Goal: Check status: Check status

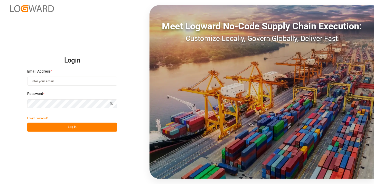
type input "[PERSON_NAME][EMAIL_ADDRESS][PERSON_NAME][DOMAIN_NAME]"
click at [80, 129] on button "Log In" at bounding box center [72, 127] width 90 height 9
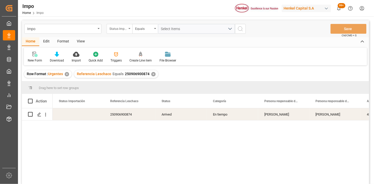
click at [126, 30] on div "Status Importación" at bounding box center [118, 28] width 17 height 6
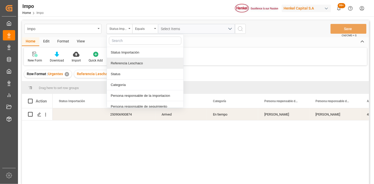
drag, startPoint x: 130, startPoint y: 61, endPoint x: 148, endPoint y: 48, distance: 21.6
click at [131, 60] on div "Referencia Leschaco" at bounding box center [145, 63] width 77 height 11
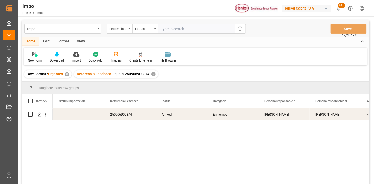
drag, startPoint x: 173, startPoint y: 31, endPoint x: 194, endPoint y: 34, distance: 21.6
click at [173, 31] on input "text" at bounding box center [196, 29] width 77 height 10
type input "250906900302"
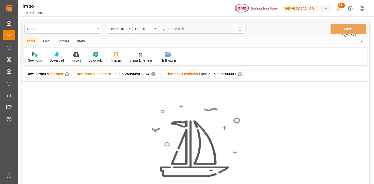
click at [154, 73] on div "✕" at bounding box center [153, 74] width 4 height 4
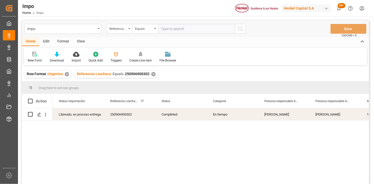
click at [80, 40] on div "View" at bounding box center [81, 41] width 16 height 9
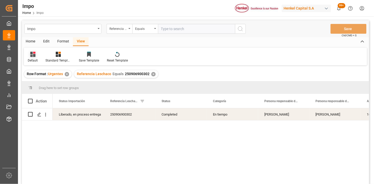
click at [34, 56] on icon at bounding box center [32, 54] width 5 height 5
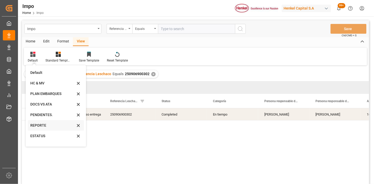
click at [41, 123] on div "REPORTE" at bounding box center [52, 125] width 45 height 5
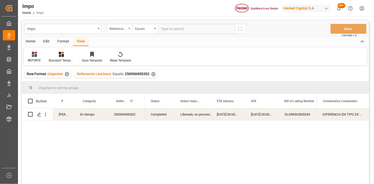
click at [137, 119] on div "250906900302" at bounding box center [126, 114] width 37 height 12
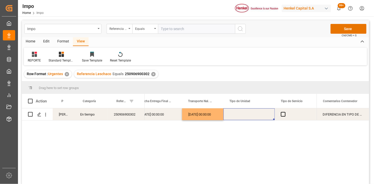
click at [239, 114] on div "Press SPACE to select this row." at bounding box center [249, 114] width 51 height 12
type input "TRAILER"
click at [209, 116] on div "2025-09-22 00:00:00" at bounding box center [202, 114] width 41 height 12
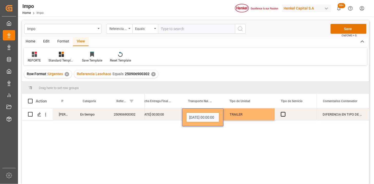
click at [209, 116] on input "2025-09-22 00:00:00" at bounding box center [202, 117] width 33 height 10
type input "CORPOR"
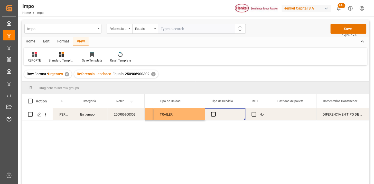
click at [216, 116] on div "Press SPACE to select this row." at bounding box center [225, 114] width 41 height 12
click at [213, 116] on span "Press SPACE to select this row." at bounding box center [213, 114] width 5 height 5
click at [215, 112] on input "Press SPACE to select this row." at bounding box center [215, 112] width 0 height 0
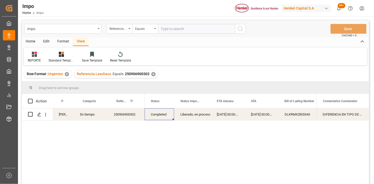
click at [188, 25] on input "text" at bounding box center [196, 29] width 77 height 10
click at [130, 32] on div "Referencia Leschaco" at bounding box center [120, 29] width 26 height 10
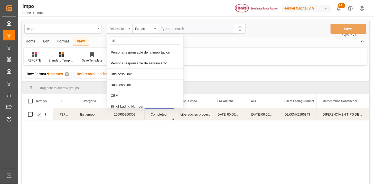
type input "bil"
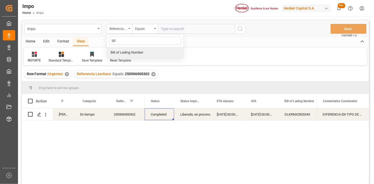
drag, startPoint x: 130, startPoint y: 52, endPoint x: 142, endPoint y: 47, distance: 12.9
click at [134, 51] on div "Bill of Lading Number" at bounding box center [145, 52] width 77 height 11
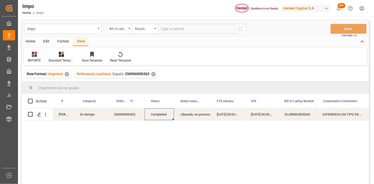
click at [184, 24] on input "text" at bounding box center [196, 29] width 77 height 10
paste input "HAMB95022"
type input "HAMB95022"
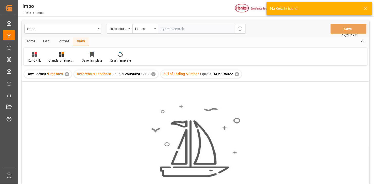
click at [152, 74] on div "✕" at bounding box center [153, 74] width 4 height 4
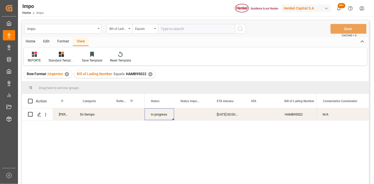
click at [124, 117] on div "Press SPACE to select this row." at bounding box center [126, 114] width 37 height 12
click at [124, 117] on input "Press SPACE to select this row." at bounding box center [126, 117] width 29 height 10
paste input "251015080072"
type input "251015080072"
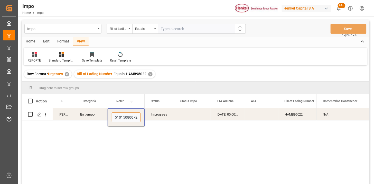
scroll to position [0, 1]
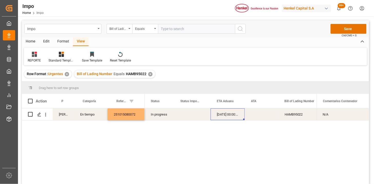
click at [215, 114] on div "30-09-2025 00:00:00" at bounding box center [228, 114] width 34 height 12
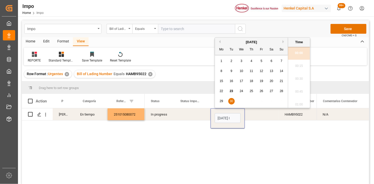
scroll to position [477, 0]
click at [221, 116] on input "30-09-2025 00:00" at bounding box center [228, 118] width 26 height 10
type input "2"
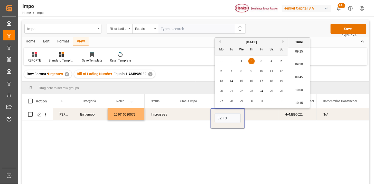
type input "02-10-2025 00:00"
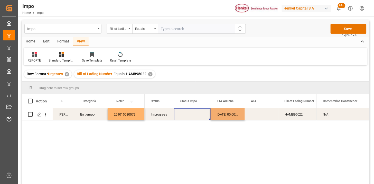
click at [196, 115] on div "Press SPACE to select this row." at bounding box center [192, 114] width 37 height 12
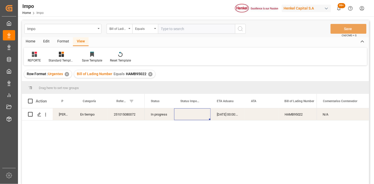
click at [180, 27] on input "text" at bounding box center [196, 29] width 77 height 10
drag, startPoint x: 105, startPoint y: 34, endPoint x: 118, endPoint y: 31, distance: 14.0
click at [108, 33] on div "Impo Bill of Lading Number Equals Save Ctrl/CMD + S" at bounding box center [196, 28] width 348 height 17
click at [117, 31] on div "Bill of Lading Number" at bounding box center [120, 29] width 26 height 10
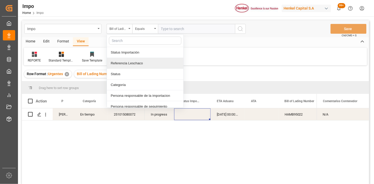
drag, startPoint x: 124, startPoint y: 62, endPoint x: 158, endPoint y: 42, distance: 39.0
click at [126, 61] on div "Referencia Leschaco" at bounding box center [145, 63] width 77 height 11
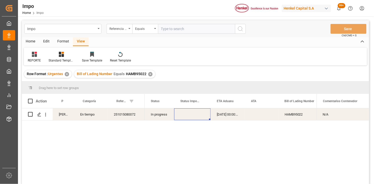
click at [174, 32] on input "text" at bounding box center [196, 29] width 77 height 10
paste input "251015080035"
type input "251015080035"
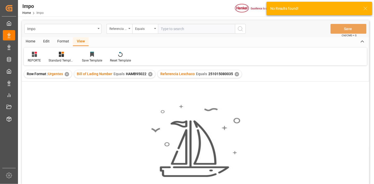
click at [150, 75] on div "✕" at bounding box center [150, 74] width 4 height 4
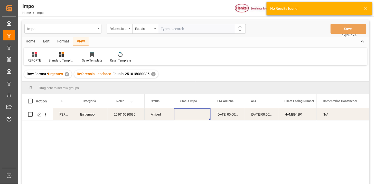
click at [243, 119] on div "18-09-2025 00:00:00" at bounding box center [228, 114] width 34 height 12
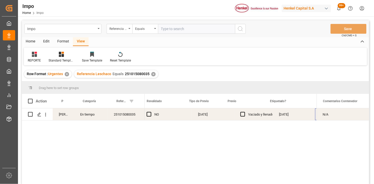
scroll to position [0, 567]
click at [239, 114] on div "24-09-2025" at bounding box center [243, 114] width 42 height 12
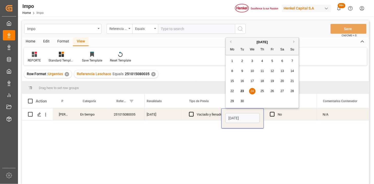
click at [239, 114] on input "24-09-2025" at bounding box center [243, 118] width 34 height 10
type input "25-09-2025"
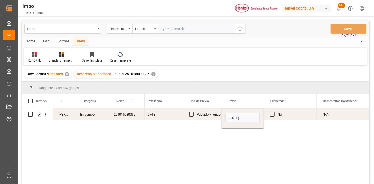
click at [213, 116] on div "Vaciado y llenado" at bounding box center [209, 114] width 25 height 12
click at [169, 27] on input "text" at bounding box center [196, 29] width 77 height 10
paste input "250906900301"
type input "250906900301"
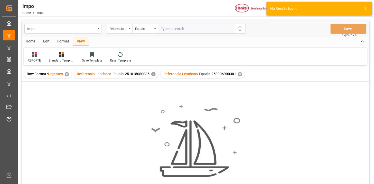
click at [154, 74] on div "✕" at bounding box center [153, 74] width 4 height 4
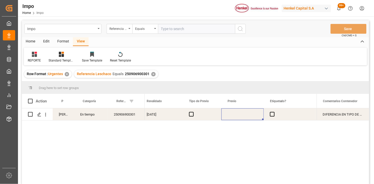
click at [250, 114] on div "Press SPACE to select this row." at bounding box center [243, 114] width 42 height 12
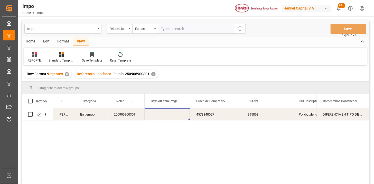
scroll to position [0, 1243]
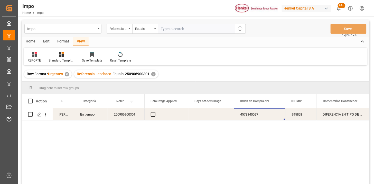
click at [125, 116] on div "250906900301" at bounding box center [126, 114] width 37 height 12
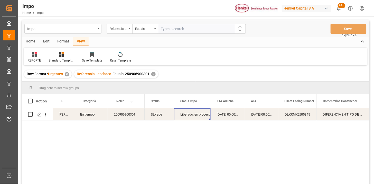
click at [179, 28] on input "text" at bounding box center [196, 29] width 77 height 10
paste input "250915080125"
type input "250915080125"
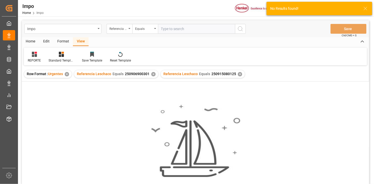
click at [152, 75] on div "✕" at bounding box center [153, 74] width 4 height 4
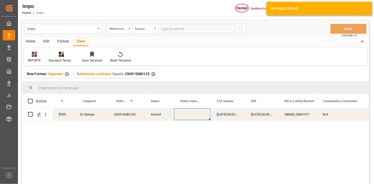
click at [191, 116] on div "Press SPACE to select this row." at bounding box center [192, 114] width 37 height 12
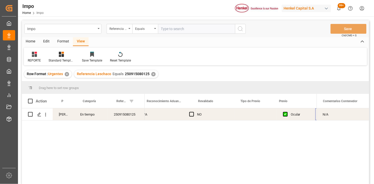
scroll to position [0, 515]
click at [203, 116] on div "Press SPACE to select this row." at bounding box center [213, 114] width 42 height 12
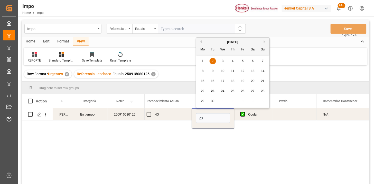
type input "[DATE]"
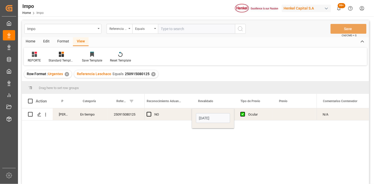
click at [173, 115] on div "NO" at bounding box center [170, 114] width 31 height 12
click at [154, 75] on div "✕" at bounding box center [153, 74] width 4 height 4
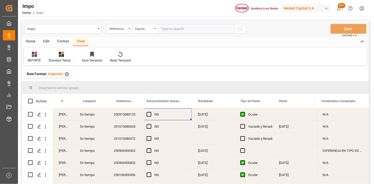
click at [92, 119] on div "En tiempo" at bounding box center [91, 114] width 34 height 12
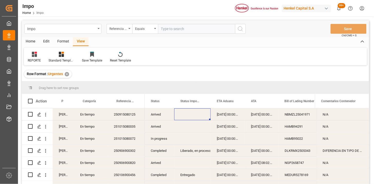
click at [161, 115] on div "Arrived" at bounding box center [160, 114] width 30 height 12
click at [168, 101] on div "Status" at bounding box center [160, 101] width 30 height 14
click at [167, 102] on span at bounding box center [166, 101] width 5 height 5
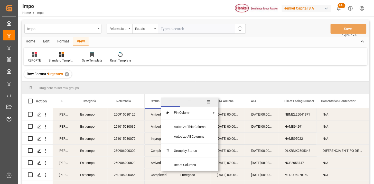
click at [189, 104] on span "filter" at bounding box center [189, 101] width 5 height 5
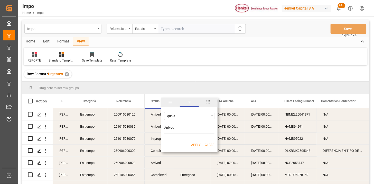
type input "Arrived"
click at [196, 144] on button "Apply" at bounding box center [196, 144] width 10 height 5
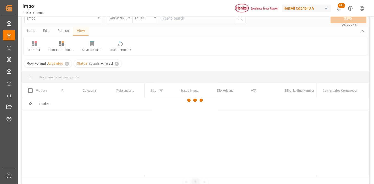
scroll to position [29, 0]
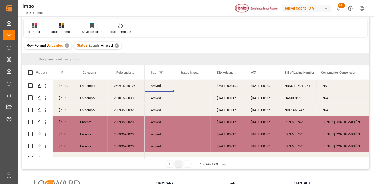
click at [193, 86] on div "Press SPACE to select this row." at bounding box center [192, 86] width 37 height 12
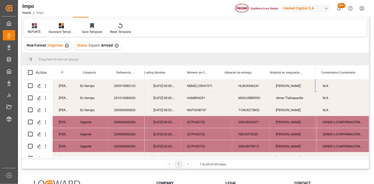
scroll to position [0, 149]
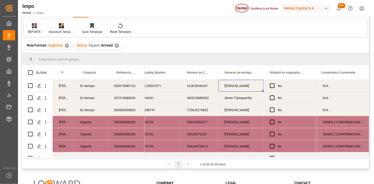
click at [247, 89] on div "Almer Apodaca" at bounding box center [242, 86] width 46 height 12
click at [256, 73] on span at bounding box center [255, 72] width 5 height 5
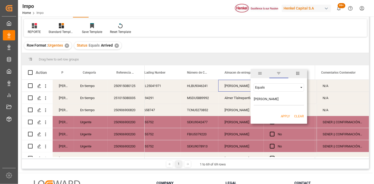
type input "Almer Apodaca"
click at [285, 114] on button "Apply" at bounding box center [286, 116] width 10 height 5
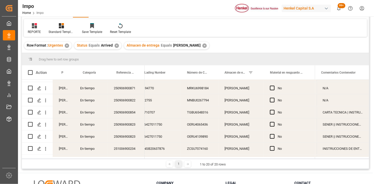
scroll to position [166, 0]
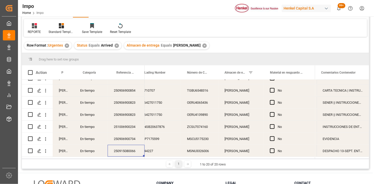
click at [132, 148] on div "250915080066" at bounding box center [126, 151] width 37 height 12
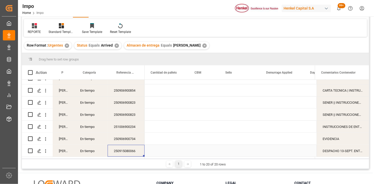
scroll to position [0, 0]
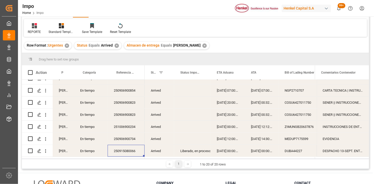
click at [203, 47] on div "✕" at bounding box center [205, 45] width 4 height 4
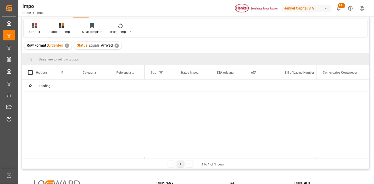
click at [117, 46] on div "✕" at bounding box center [117, 45] width 4 height 4
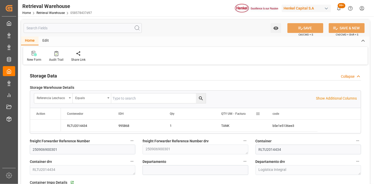
type input "[DATE]"
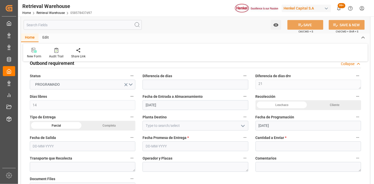
scroll to position [257, 0]
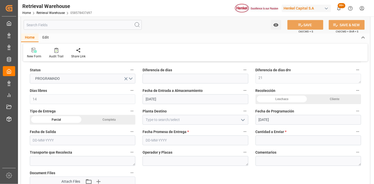
click at [291, 98] on div "Leschaco" at bounding box center [282, 99] width 53 height 10
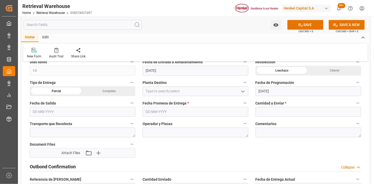
click at [117, 92] on div "Completa" at bounding box center [109, 91] width 53 height 10
click at [169, 95] on input at bounding box center [196, 91] width 106 height 10
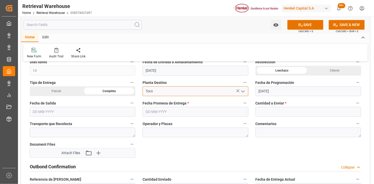
type input "Toro"
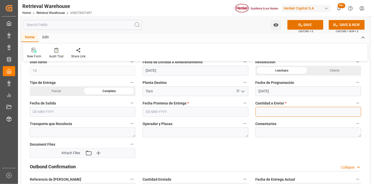
click at [261, 108] on input "text" at bounding box center [309, 112] width 106 height 10
type input "1"
drag, startPoint x: 137, startPoint y: 110, endPoint x: 144, endPoint y: 111, distance: 7.9
click at [142, 111] on div "Storage Data Collapse Storage Warehouse Details   Referencia Leschaco Equals Sh…" at bounding box center [195, 45] width 349 height 530
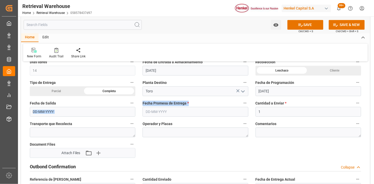
click at [160, 115] on input "text" at bounding box center [196, 112] width 106 height 10
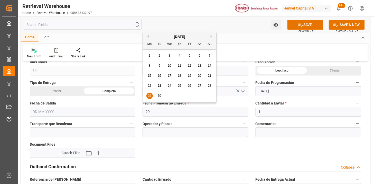
type input "[DATE]"
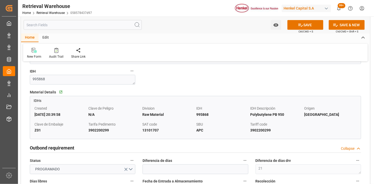
scroll to position [228, 0]
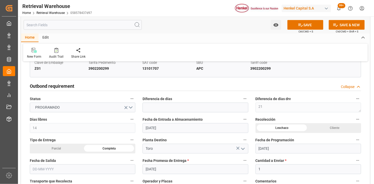
click at [138, 145] on div "Tipo de Entrega Parcial Completa" at bounding box center [82, 145] width 113 height 21
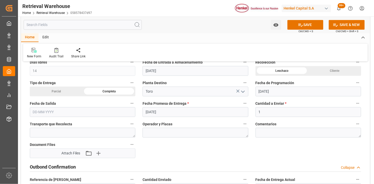
scroll to position [286, 0]
click at [109, 132] on textarea at bounding box center [83, 133] width 106 height 10
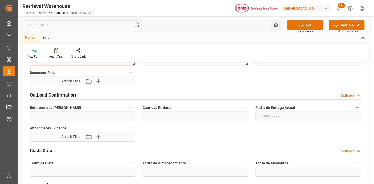
scroll to position [371, 0]
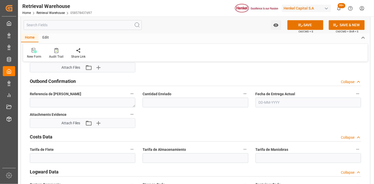
type textarea "CORPOR"
click at [165, 104] on input "text" at bounding box center [196, 102] width 106 height 10
type input "1"
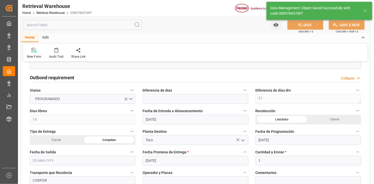
scroll to position [257, 0]
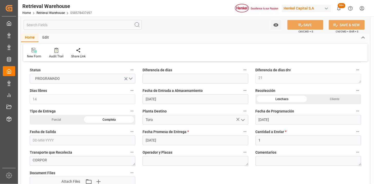
click at [90, 142] on input "text" at bounding box center [83, 140] width 106 height 10
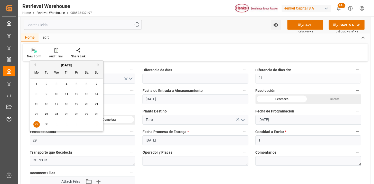
type input "[DATE]"
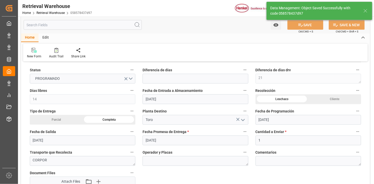
type textarea "27"
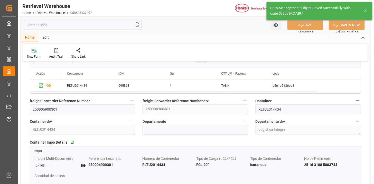
scroll to position [0, 0]
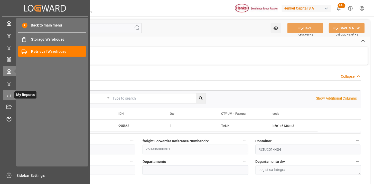
click at [8, 91] on div "My Reports My Reports" at bounding box center [45, 95] width 84 height 10
